Goal: Transaction & Acquisition: Obtain resource

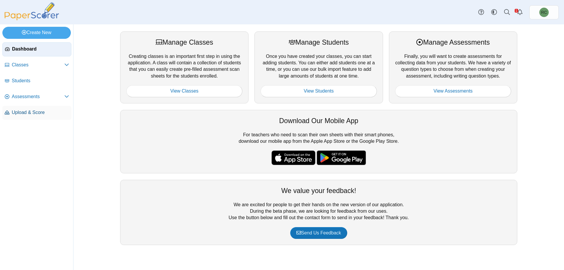
click at [27, 112] on span "Upload & Score" at bounding box center [40, 112] width 57 height 6
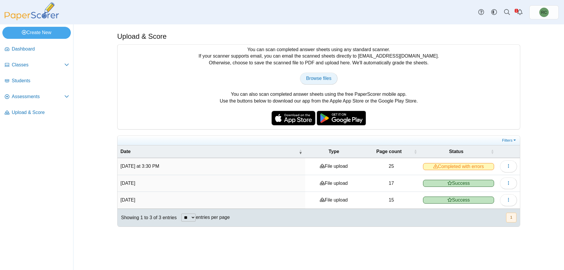
click at [318, 82] on link "Browse files" at bounding box center [319, 79] width 38 height 12
type input "**********"
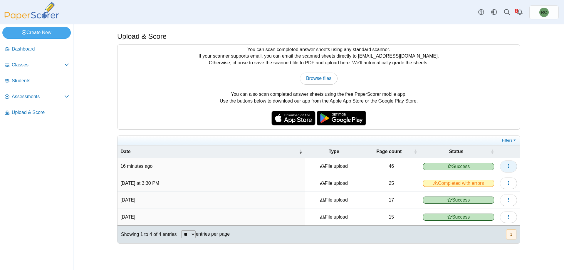
click at [508, 168] on span "button" at bounding box center [508, 166] width 5 height 5
click at [532, 156] on div "Upload & Score You can scan completed answer sheets using any standard scanner.…" at bounding box center [318, 147] width 441 height 246
click at [23, 95] on span "Assessments" at bounding box center [38, 96] width 53 height 6
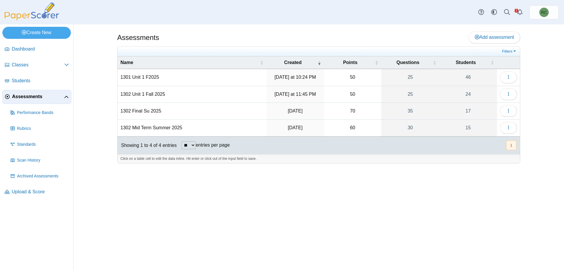
click at [151, 76] on td "1301 Unit 1 F2025" at bounding box center [192, 77] width 149 height 17
click at [531, 89] on div "Assessments Add assessment 50" at bounding box center [318, 147] width 441 height 246
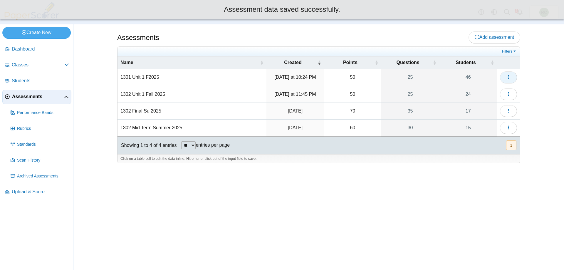
click at [507, 77] on icon "button" at bounding box center [508, 77] width 5 height 5
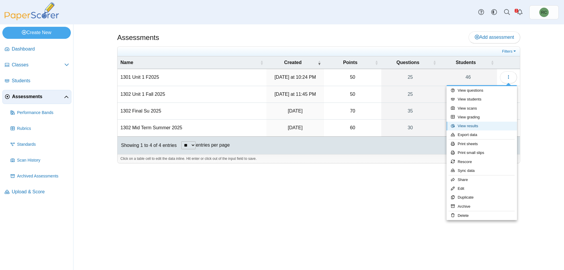
click at [471, 126] on link "View results" at bounding box center [482, 126] width 71 height 9
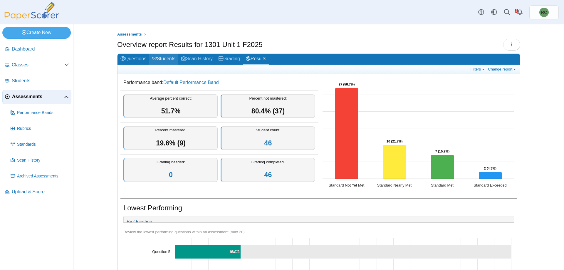
click at [160, 56] on link "Students" at bounding box center [163, 59] width 29 height 11
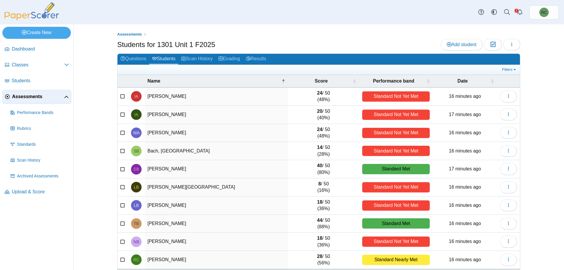
scroll to position [23, 0]
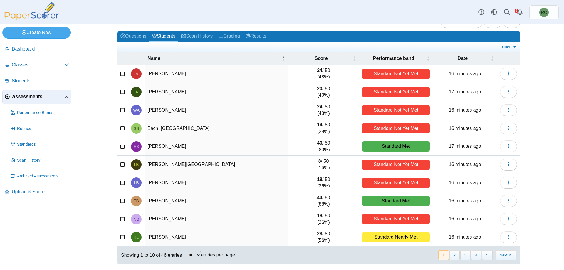
click at [199, 255] on select "** ** ** ***" at bounding box center [194, 255] width 14 height 8
select select "**"
click at [187, 251] on select "** ** ** ***" at bounding box center [194, 255] width 14 height 8
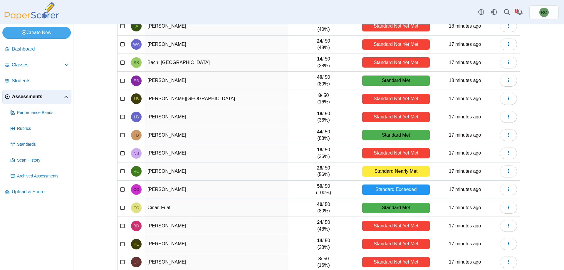
scroll to position [0, 0]
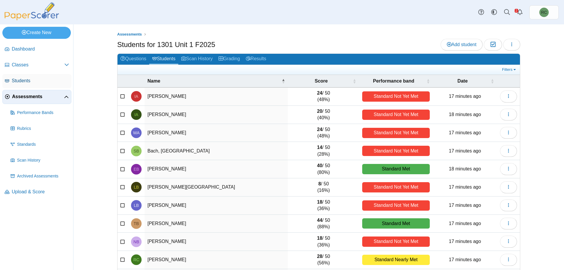
click at [25, 80] on span "Students" at bounding box center [40, 81] width 57 height 6
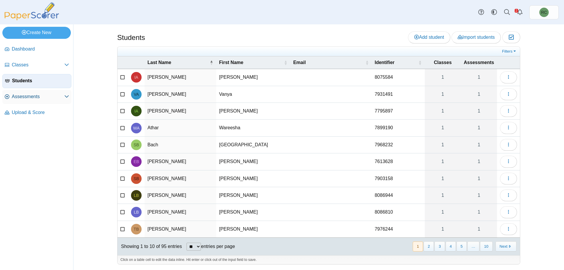
click at [24, 95] on span "Assessments" at bounding box center [38, 96] width 53 height 6
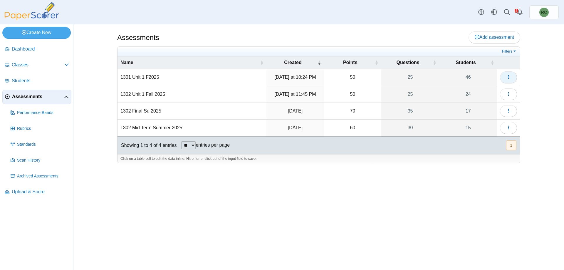
click at [509, 75] on icon "button" at bounding box center [508, 77] width 5 height 5
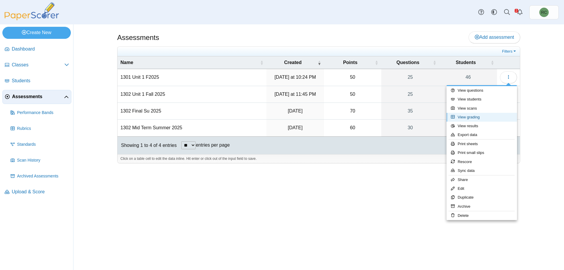
click at [475, 119] on link "View grading" at bounding box center [482, 117] width 71 height 9
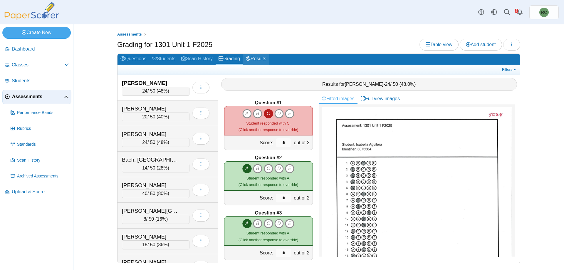
click at [260, 56] on link "Results" at bounding box center [256, 59] width 26 height 11
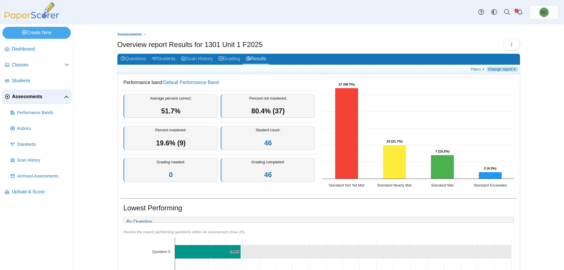
click at [512, 68] on link "Change report" at bounding box center [502, 69] width 32 height 5
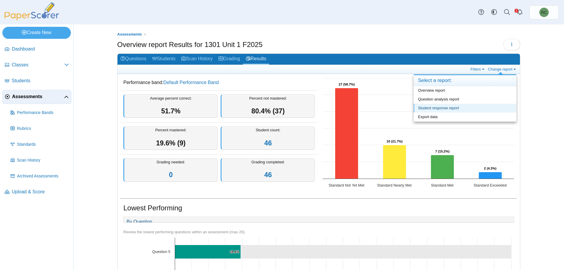
click at [449, 107] on link "Student response report" at bounding box center [465, 108] width 103 height 9
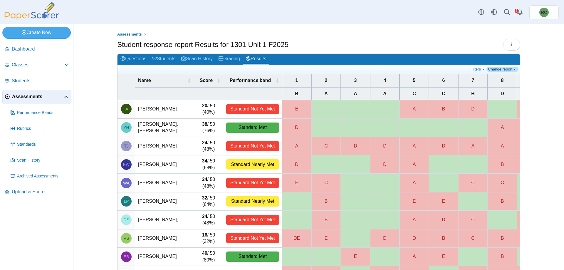
click at [513, 70] on link "Change report" at bounding box center [502, 69] width 32 height 5
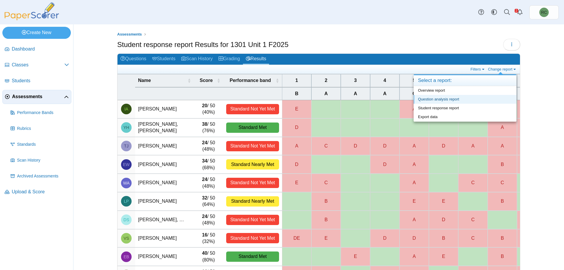
click at [449, 98] on link "Question analysis report" at bounding box center [465, 99] width 103 height 9
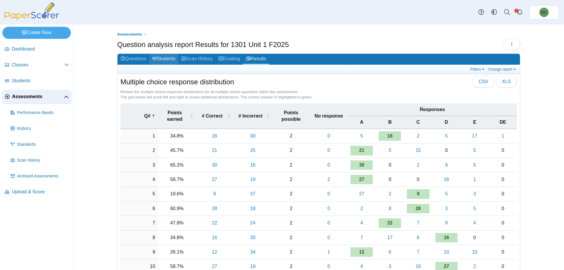
click at [165, 58] on link "Students" at bounding box center [163, 59] width 29 height 11
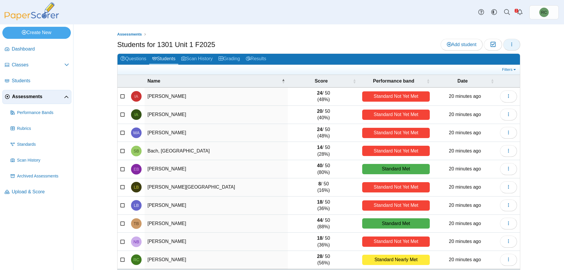
click at [513, 44] on button "button" at bounding box center [511, 45] width 17 height 12
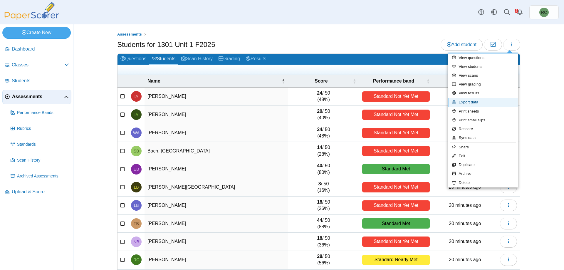
click at [469, 103] on link "Export data" at bounding box center [483, 102] width 71 height 9
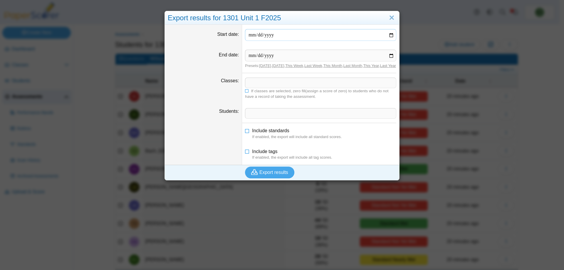
click at [383, 36] on input "Start date" at bounding box center [320, 35] width 151 height 12
click at [390, 36] on input "Start date" at bounding box center [320, 35] width 151 height 12
type input "**********"
click at [390, 56] on input "End date" at bounding box center [320, 56] width 151 height 12
type input "**********"
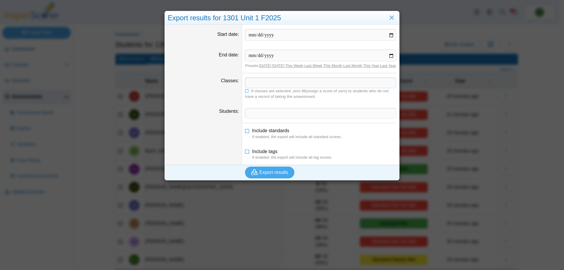
click at [283, 86] on span at bounding box center [320, 83] width 151 height 10
click at [264, 118] on span at bounding box center [320, 113] width 151 height 10
click at [245, 92] on icon at bounding box center [247, 91] width 4 height 4
click at [271, 175] on span "Export results" at bounding box center [273, 172] width 29 height 5
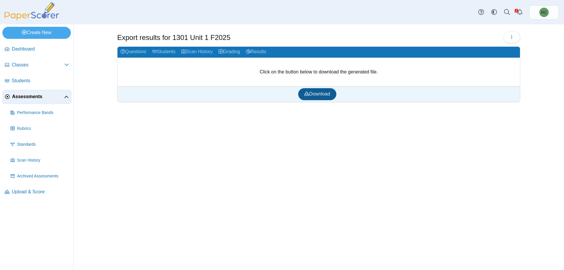
click at [322, 93] on span "Download" at bounding box center [317, 93] width 26 height 5
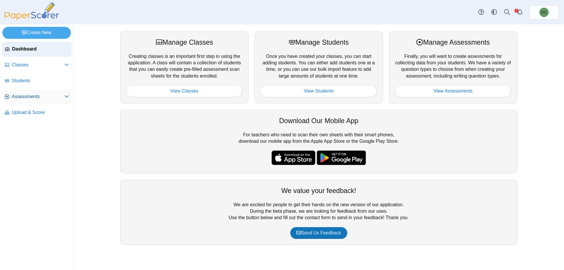
click at [23, 98] on span "Assessments" at bounding box center [38, 96] width 53 height 6
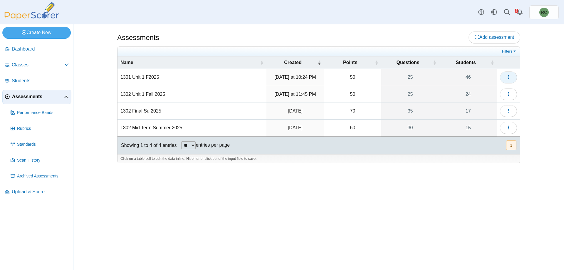
click at [512, 76] on button "button" at bounding box center [508, 77] width 17 height 12
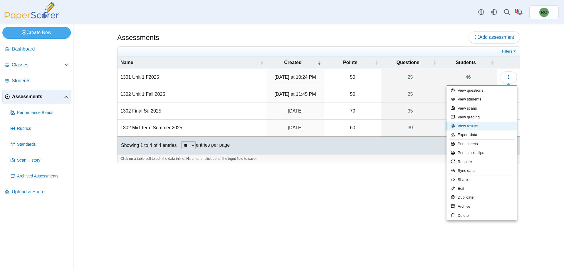
click at [477, 126] on link "View results" at bounding box center [482, 126] width 71 height 9
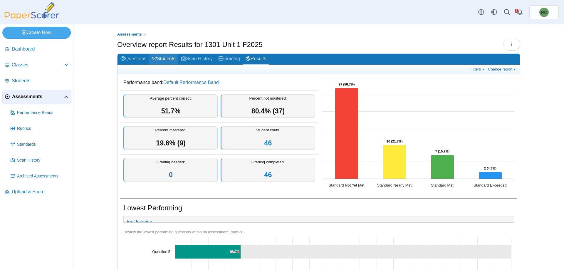
click at [166, 56] on link "Students" at bounding box center [163, 59] width 29 height 11
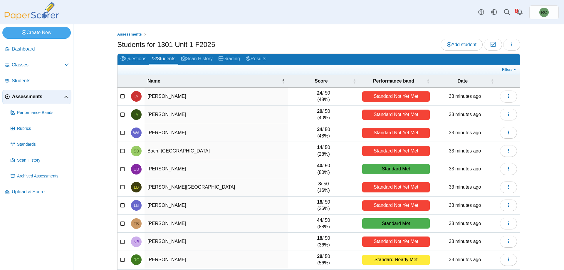
scroll to position [23, 0]
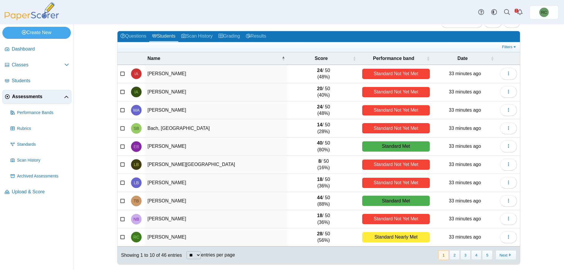
click at [198, 256] on select "** ** ** ***" at bounding box center [194, 255] width 14 height 8
select select "**"
click at [187, 251] on select "** ** ** ***" at bounding box center [194, 255] width 14 height 8
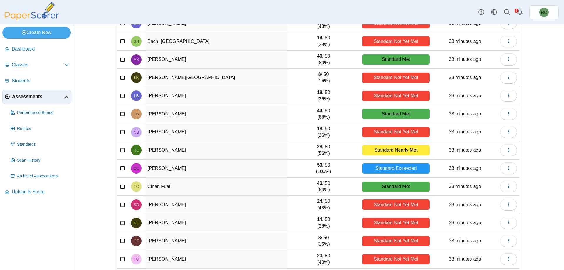
scroll to position [120, 0]
